Goal: Find specific page/section: Find specific page/section

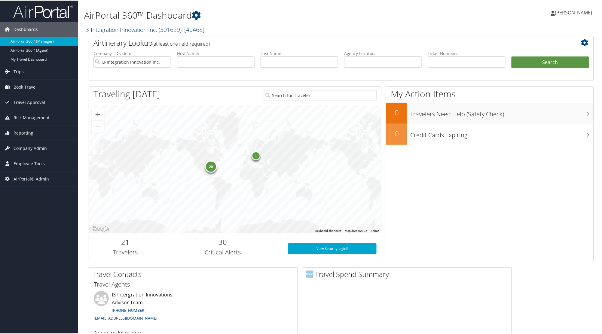
click at [109, 28] on link "I3-Integration Innovation Inc. ( 301629 ) , [ 40468 ]" at bounding box center [144, 29] width 120 height 8
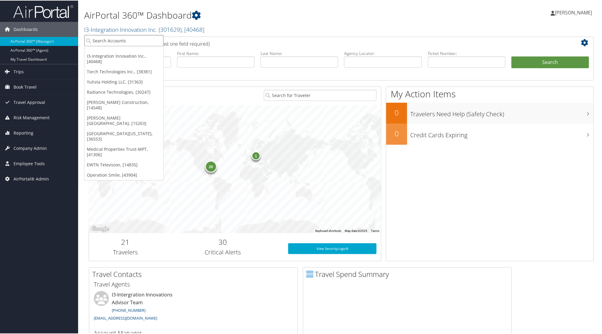
click at [111, 41] on input "search" at bounding box center [123, 40] width 79 height 11
type input "operation smile"
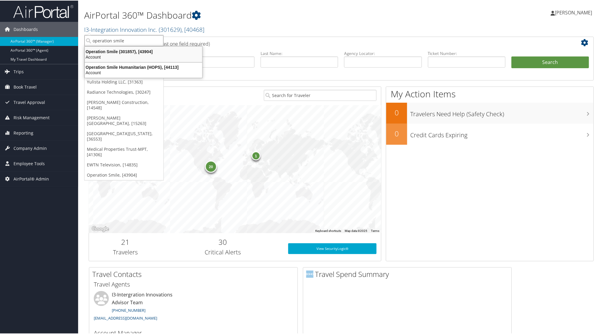
click at [116, 50] on div "Operation Smile (301857), [43904]" at bounding box center [143, 50] width 125 height 5
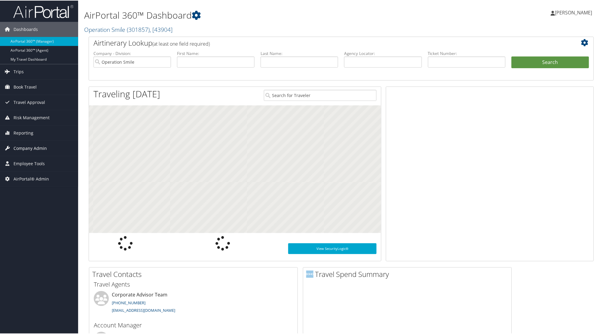
click at [31, 148] on span "Company Admin" at bounding box center [30, 147] width 33 height 15
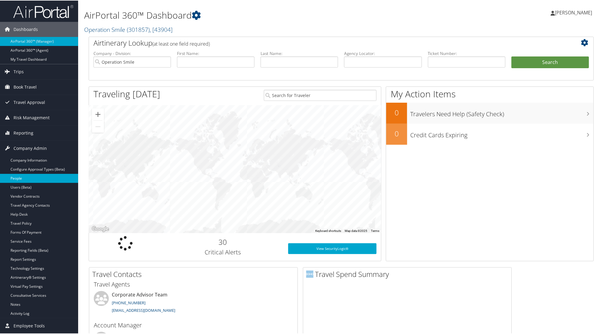
click at [18, 176] on link "People" at bounding box center [39, 178] width 78 height 9
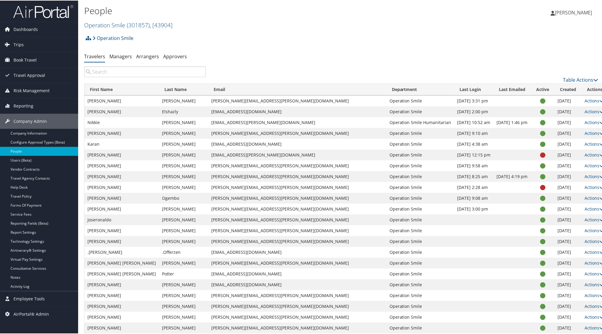
click at [138, 74] on input "search" at bounding box center [145, 71] width 122 height 11
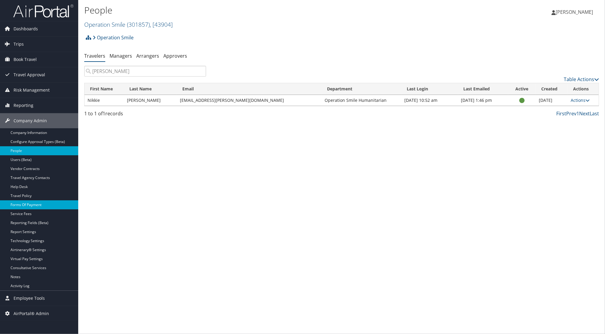
type input "nikkie simoni"
click at [35, 204] on link "Forms Of Payment" at bounding box center [39, 205] width 78 height 9
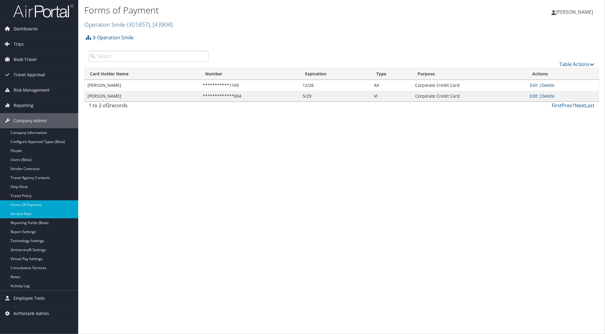
click at [17, 213] on link "Service Fees" at bounding box center [39, 214] width 78 height 9
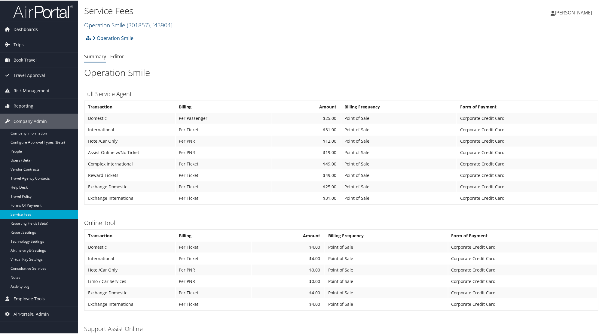
click at [119, 23] on link "Operation Smile ( 301857 ) , [ 43904 ]" at bounding box center [128, 24] width 88 height 8
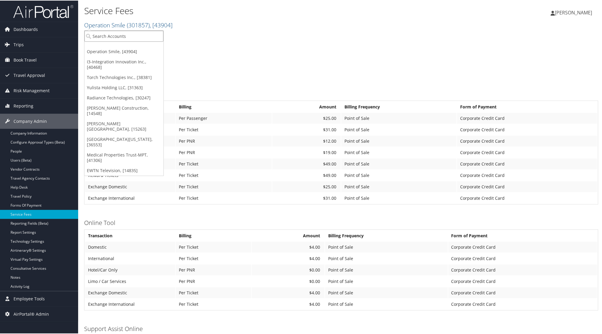
click at [116, 32] on input "search" at bounding box center [123, 35] width 79 height 11
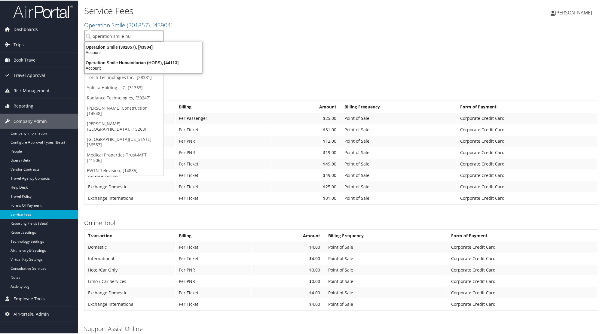
type input "operation smile hum"
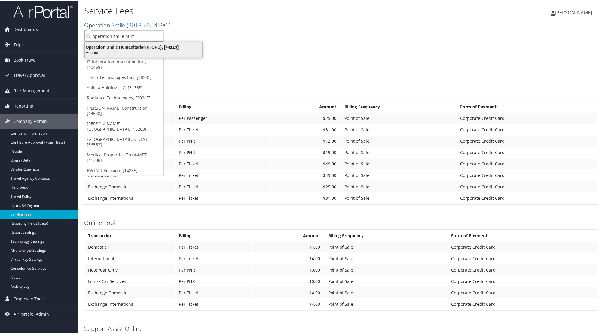
click at [118, 50] on div "Account" at bounding box center [143, 51] width 125 height 5
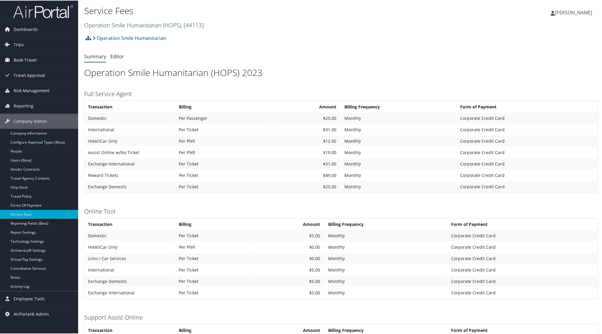
click at [131, 25] on link "Operation Smile Humanitarian ( HOPS ) , [ 44113 ]" at bounding box center [144, 24] width 120 height 8
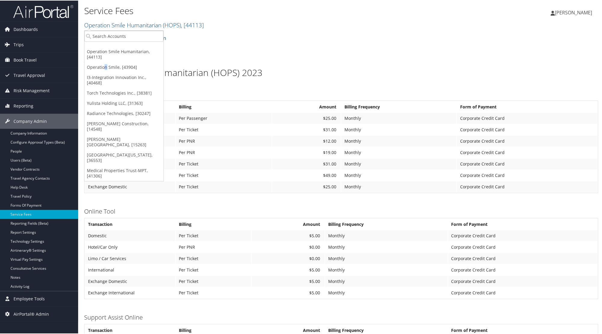
click at [106, 67] on link "Operation Smile, [43904]" at bounding box center [123, 67] width 79 height 10
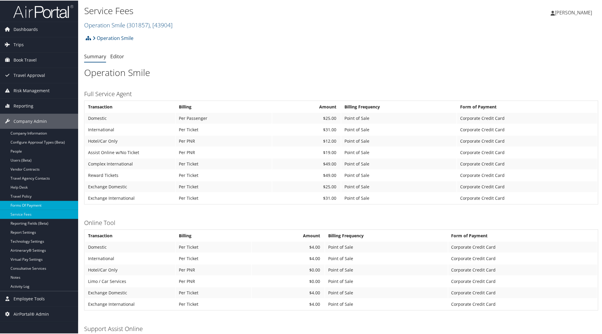
click at [26, 205] on link "Forms Of Payment" at bounding box center [39, 205] width 78 height 9
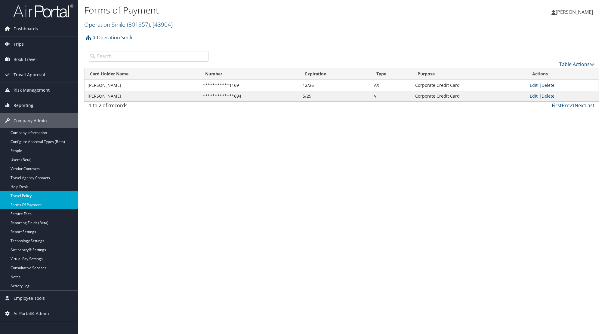
click at [26, 196] on link "Travel Policy" at bounding box center [39, 196] width 78 height 9
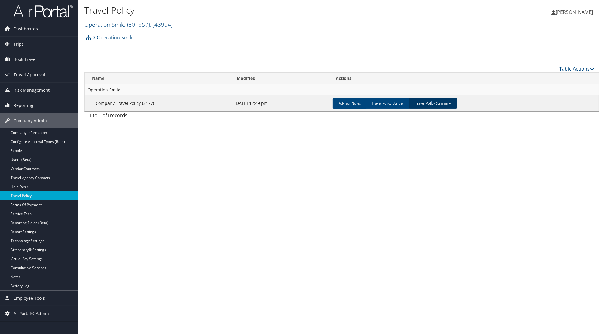
click at [429, 104] on link "Travel Policy Summary" at bounding box center [433, 103] width 48 height 11
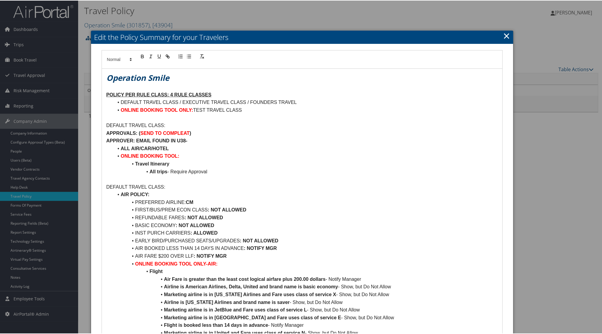
click at [40, 8] on div at bounding box center [302, 167] width 605 height 334
drag, startPoint x: 505, startPoint y: 36, endPoint x: 494, endPoint y: 32, distance: 11.5
click at [505, 36] on link "×" at bounding box center [506, 35] width 7 height 12
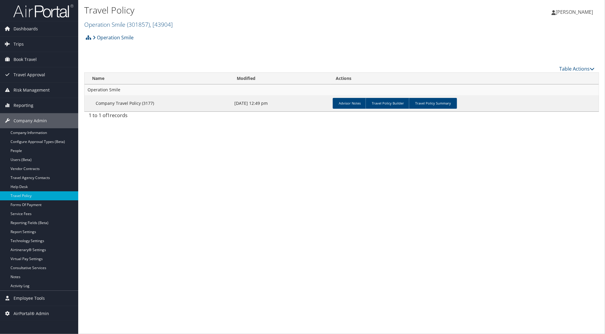
click at [29, 12] on img at bounding box center [43, 11] width 60 height 14
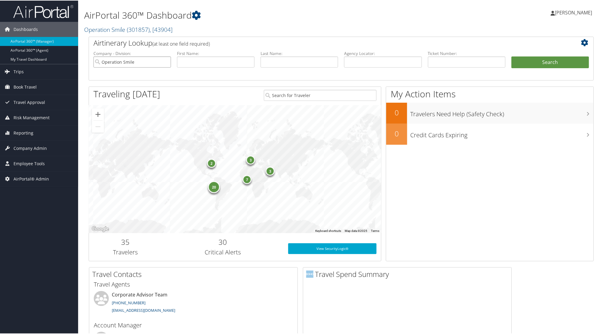
click at [133, 60] on input "Operation Smile" at bounding box center [133, 61] width 78 height 11
click at [120, 26] on link "Operation Smile ( 301857 ) , [ 43904 ]" at bounding box center [128, 29] width 88 height 8
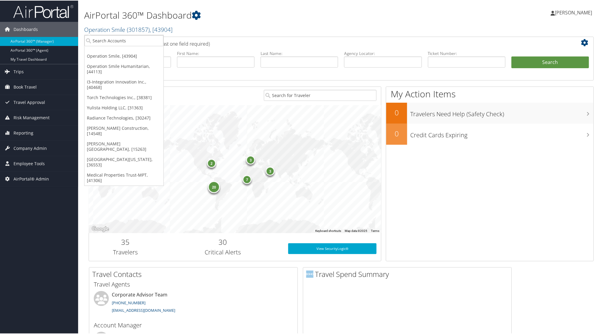
click at [124, 63] on link "Operation Smile Humanitarian, [44113]" at bounding box center [123, 69] width 79 height 16
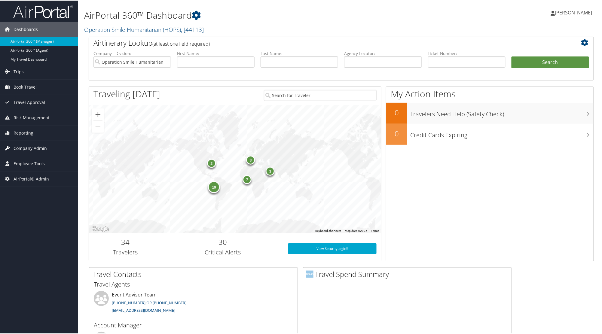
click at [29, 149] on span "Company Admin" at bounding box center [30, 147] width 33 height 15
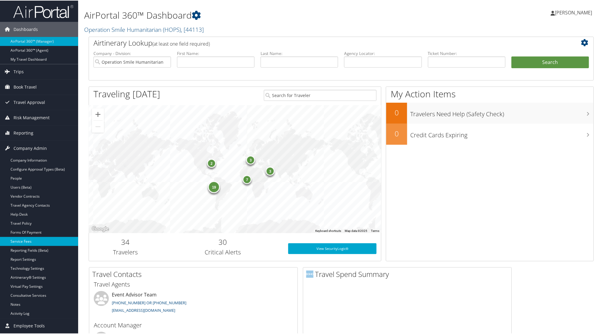
click at [23, 240] on link "Service Fees" at bounding box center [39, 241] width 78 height 9
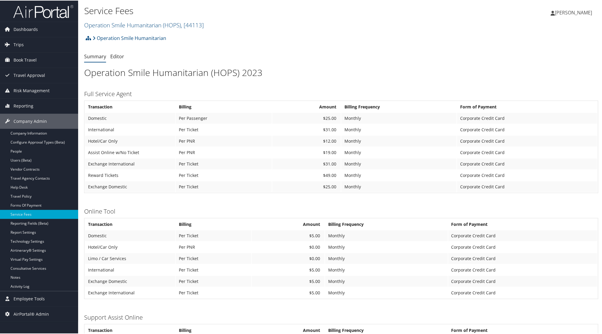
click at [240, 203] on div "Operation Smile Humanitarian Account Structure Operation Smile Humanitarian (HO…" at bounding box center [341, 308] width 514 height 552
click at [127, 21] on link "Operation Smile Humanitarian ( HOPS ) , [ 44113 ]" at bounding box center [144, 24] width 120 height 8
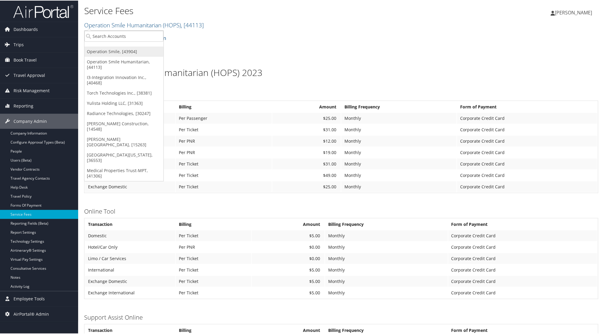
click at [110, 51] on link "Operation Smile, [43904]" at bounding box center [123, 51] width 79 height 10
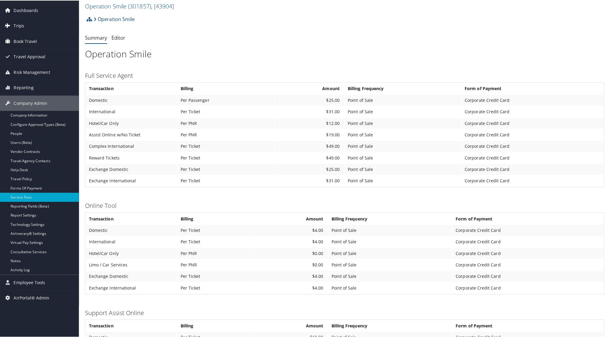
scroll to position [38, 0]
